Goal: Navigation & Orientation: Find specific page/section

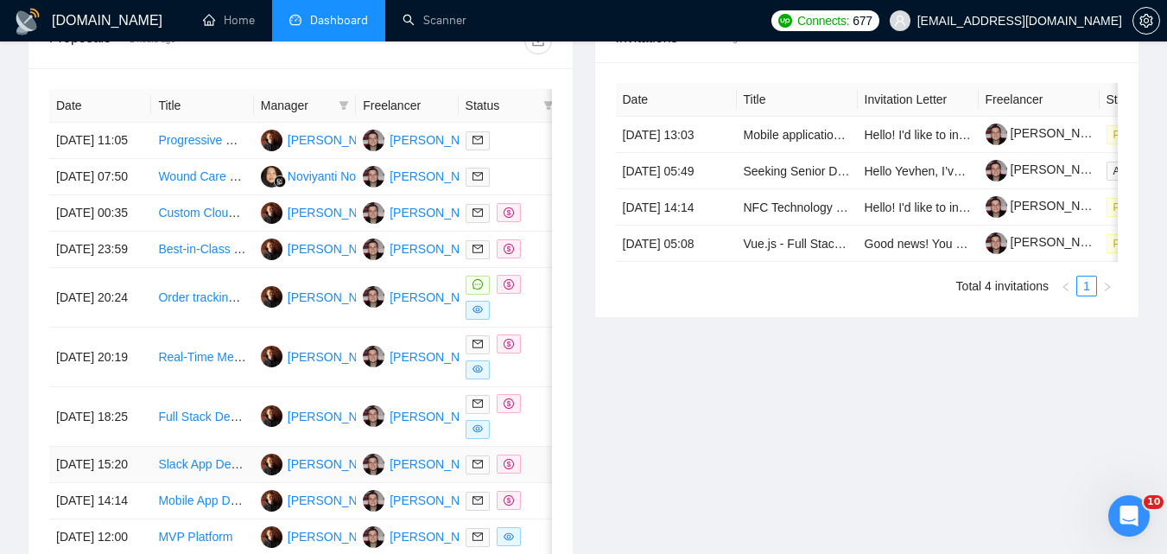
scroll to position [691, 0]
